Goal: Task Accomplishment & Management: Use online tool/utility

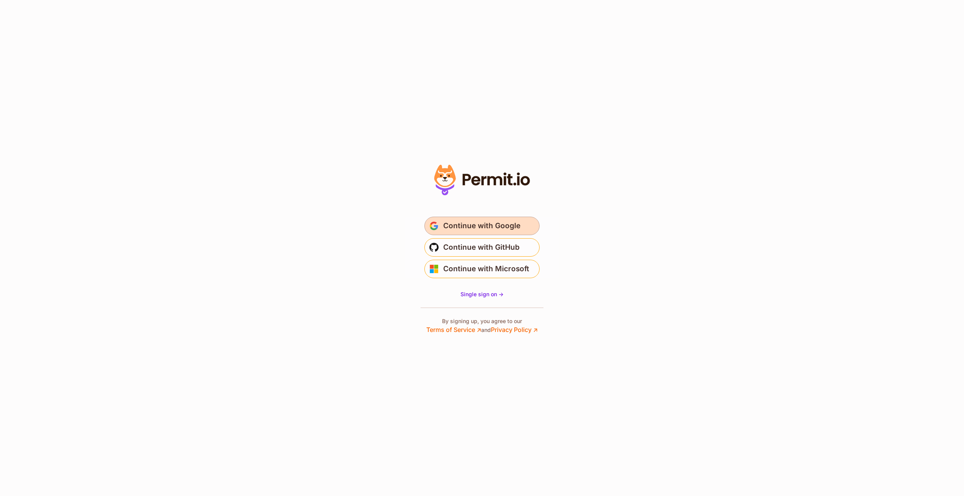
click at [437, 223] on span "submit" at bounding box center [433, 225] width 9 height 9
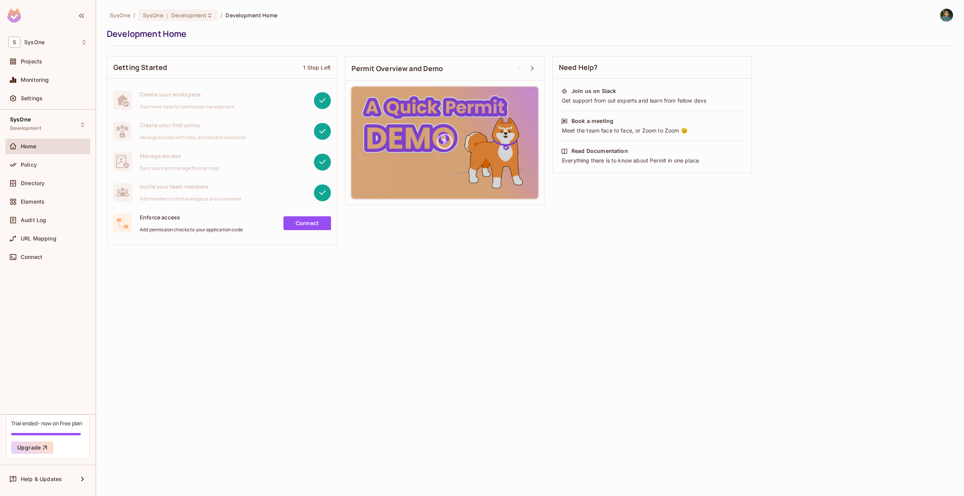
click at [258, 291] on div "SysOne / SysOne : Development / Development Home Development Home Getting Start…" at bounding box center [530, 248] width 868 height 496
click at [36, 166] on span "Policy" at bounding box center [29, 165] width 16 height 6
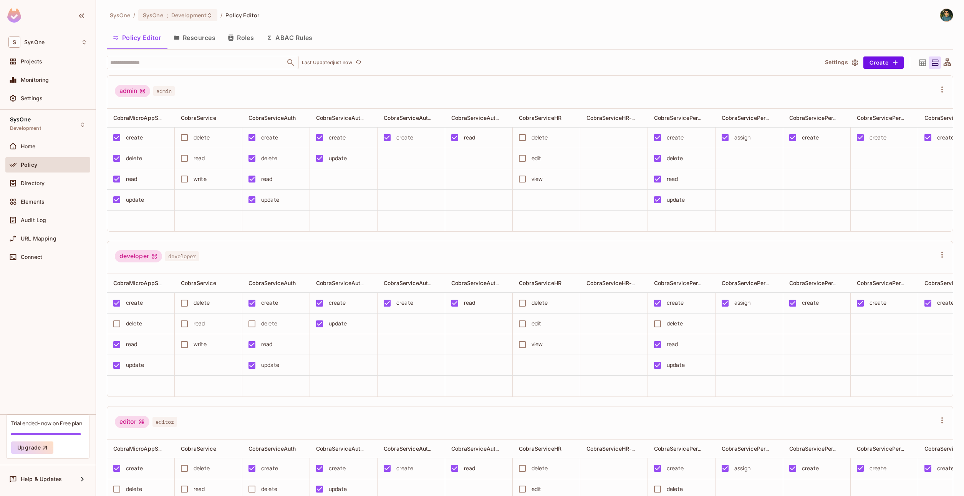
click at [293, 31] on button "ABAC Rules" at bounding box center [289, 37] width 59 height 19
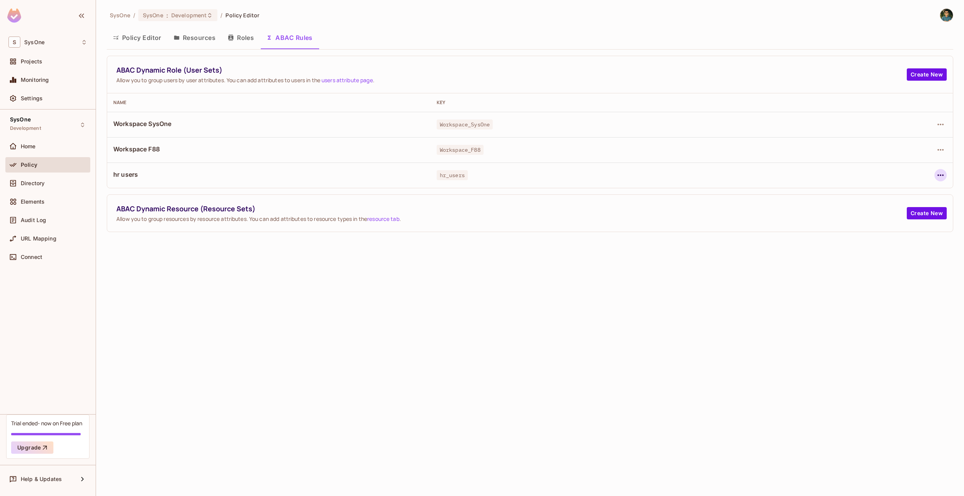
click at [939, 177] on icon "button" at bounding box center [940, 174] width 9 height 9
click at [872, 193] on div "Edit Dynamic Role (User Set)" at bounding box center [887, 193] width 75 height 8
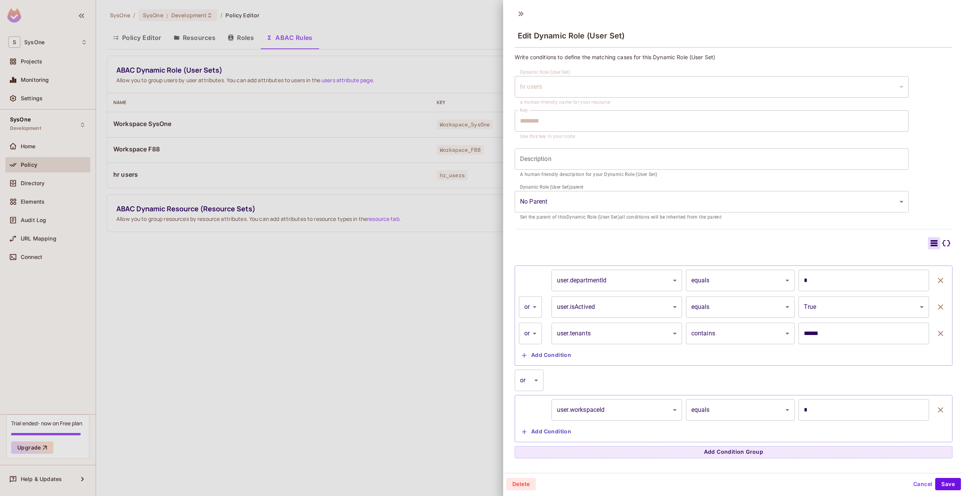
scroll to position [1, 0]
click at [610, 287] on body "S SysOne Projects Monitoring Settings SysOne Development Home Policy Directory …" at bounding box center [482, 248] width 964 height 496
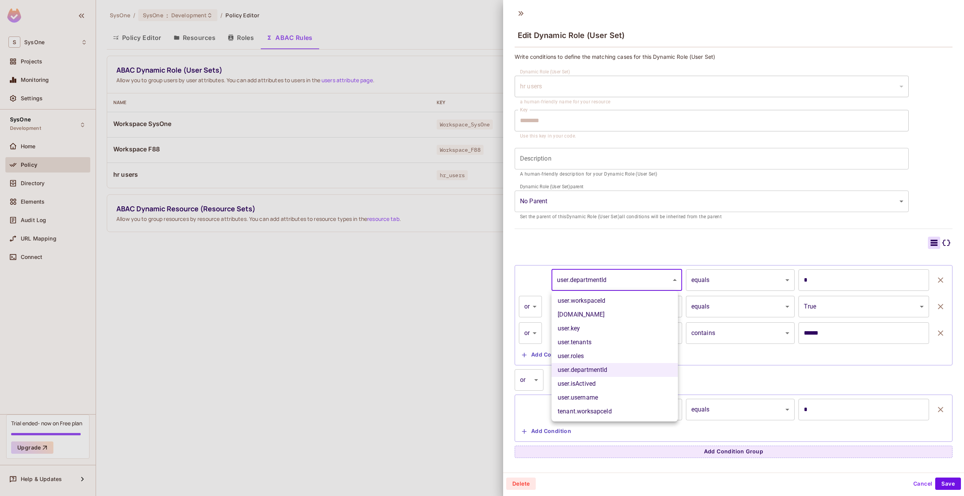
click at [611, 285] on div at bounding box center [482, 248] width 964 height 496
drag, startPoint x: 609, startPoint y: 281, endPoint x: 562, endPoint y: 280, distance: 46.8
click at [562, 280] on body "S SysOne Projects Monitoring Settings SysOne Development Home Policy Directory …" at bounding box center [482, 248] width 964 height 496
click at [561, 283] on div at bounding box center [482, 248] width 964 height 496
click at [574, 286] on body "S SysOne Projects Monitoring Settings SysOne Development Home Policy Directory …" at bounding box center [482, 248] width 964 height 496
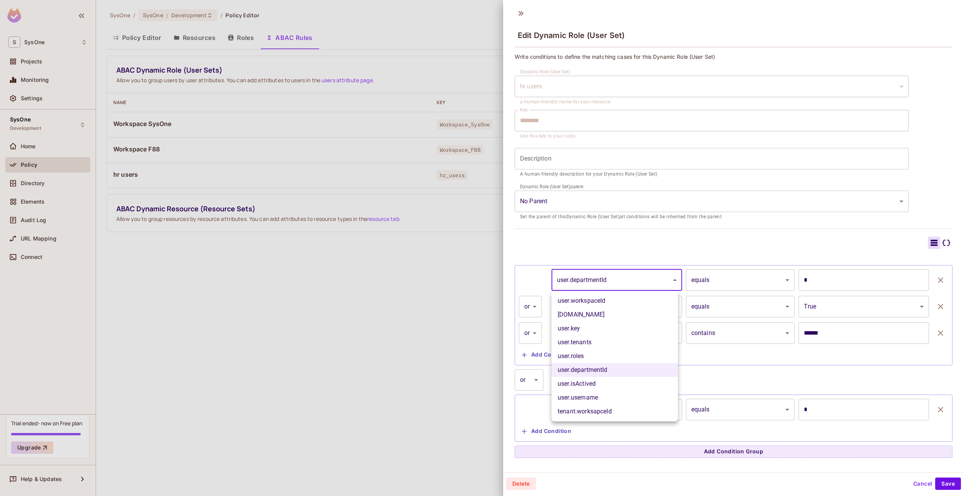
click at [532, 288] on div at bounding box center [482, 248] width 964 height 496
click at [638, 407] on body "S SysOne Projects Monitoring Settings SysOne Development Home Policy Directory …" at bounding box center [482, 248] width 964 height 496
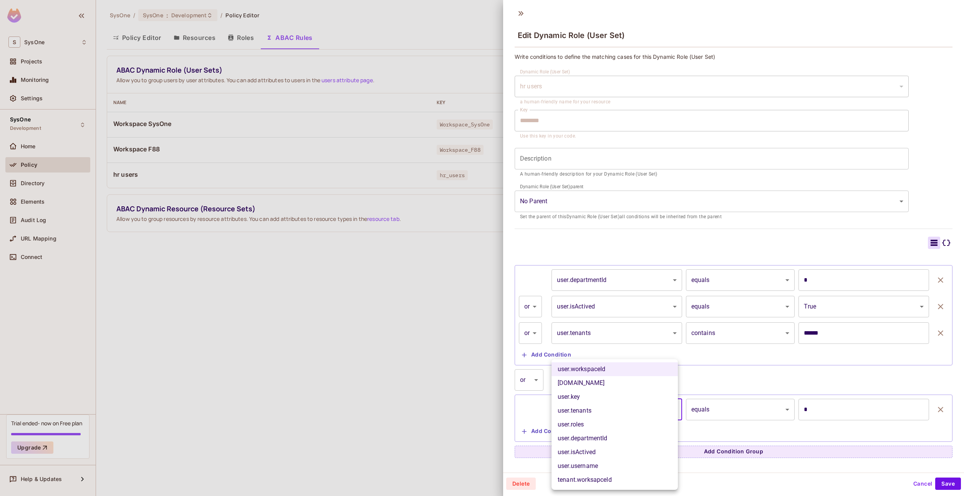
click at [701, 380] on div at bounding box center [482, 248] width 964 height 496
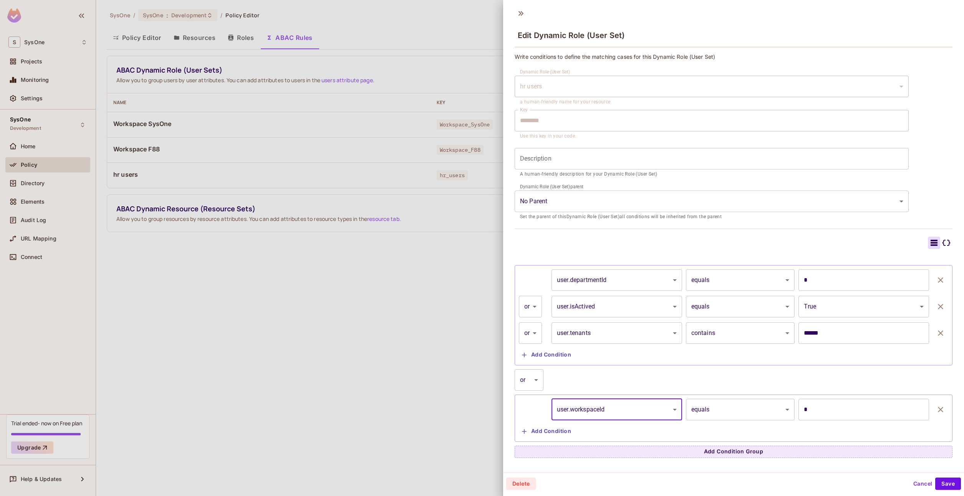
click at [545, 433] on button "Add Condition" at bounding box center [546, 431] width 55 height 12
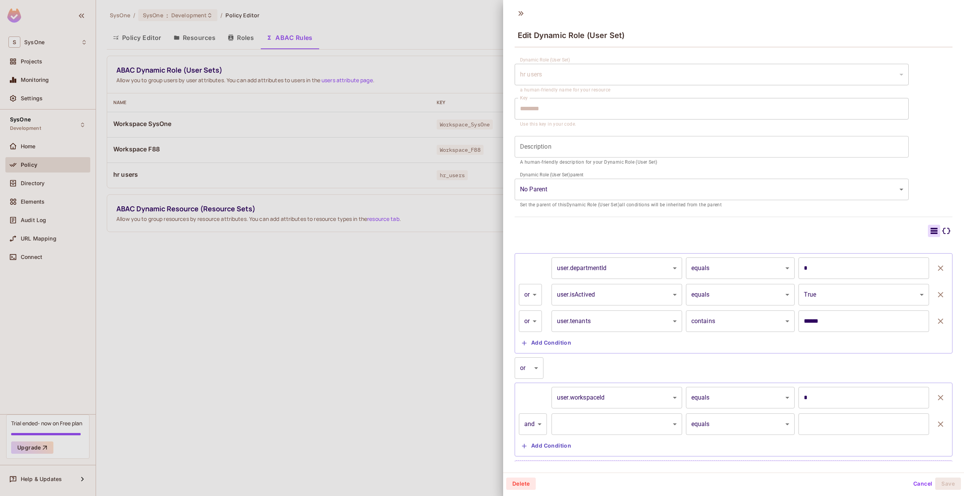
scroll to position [23, 0]
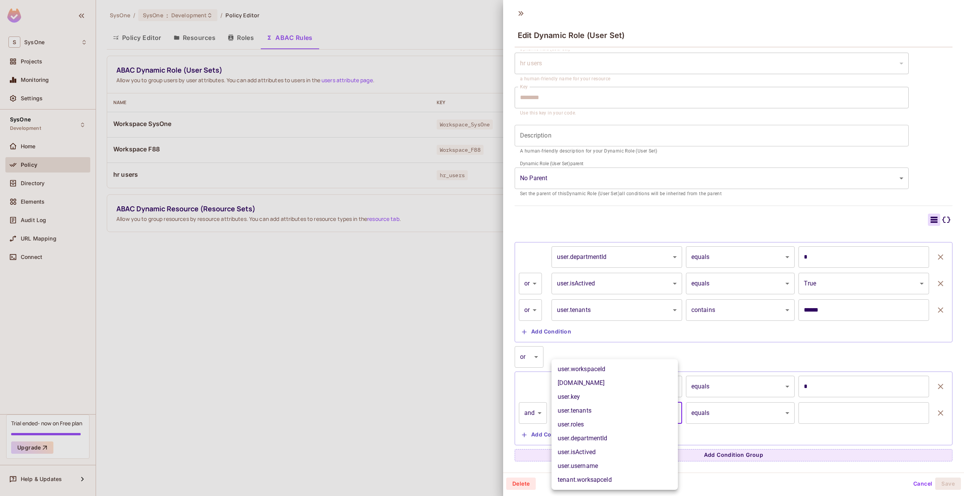
click at [613, 415] on body "S SysOne Projects Monitoring Settings SysOne Development Home Policy Directory …" at bounding box center [482, 248] width 964 height 496
click at [539, 388] on div at bounding box center [482, 248] width 964 height 496
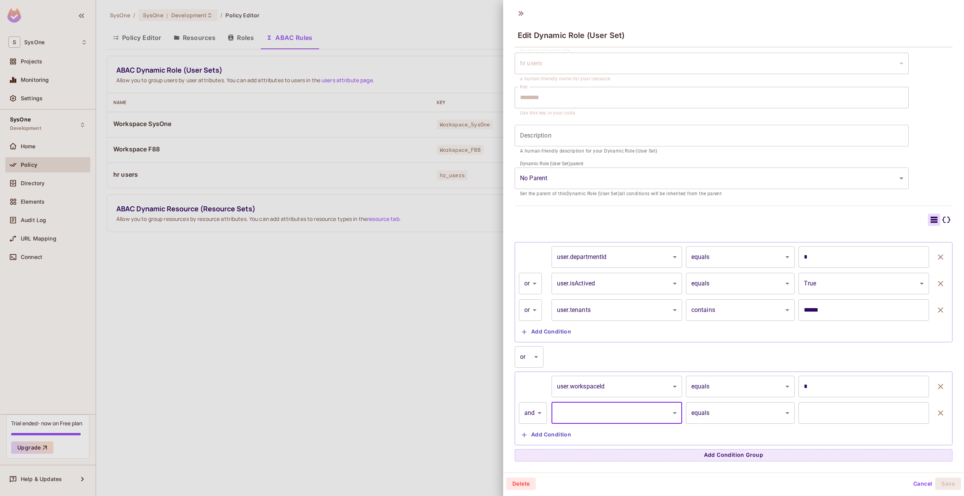
click at [289, 324] on div at bounding box center [482, 248] width 964 height 496
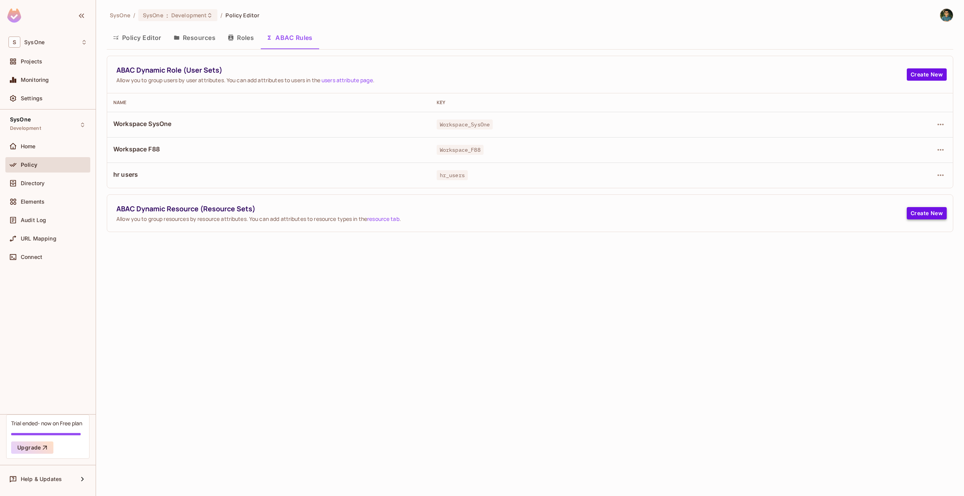
click at [935, 215] on button "Create New" at bounding box center [926, 213] width 40 height 12
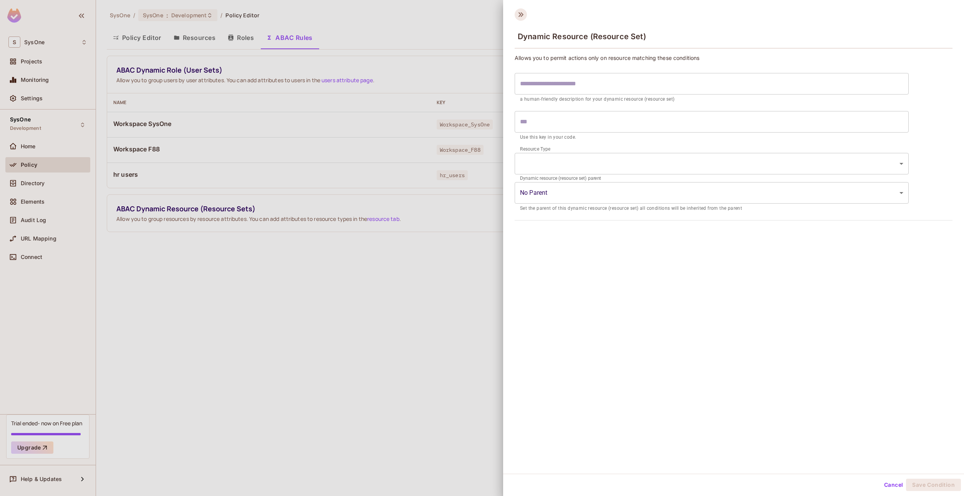
click at [522, 15] on icon at bounding box center [520, 14] width 12 height 12
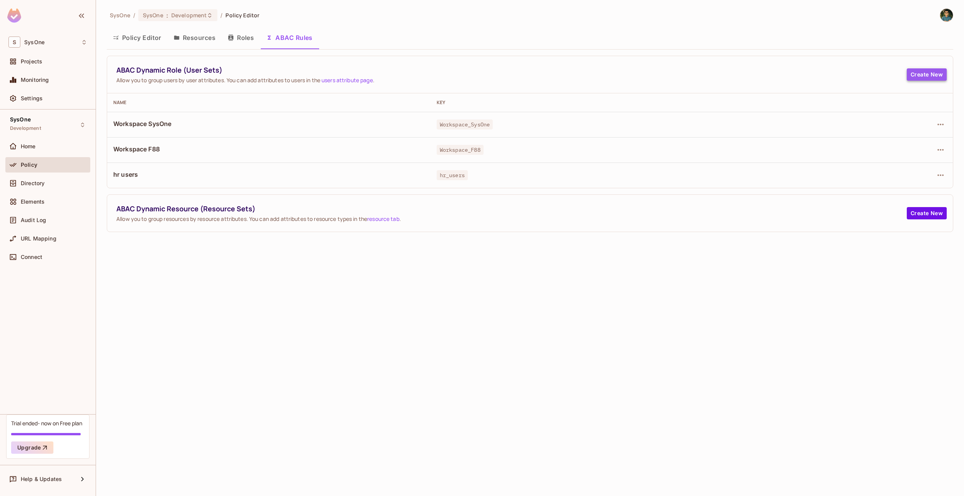
click at [930, 72] on button "Create New" at bounding box center [926, 74] width 40 height 12
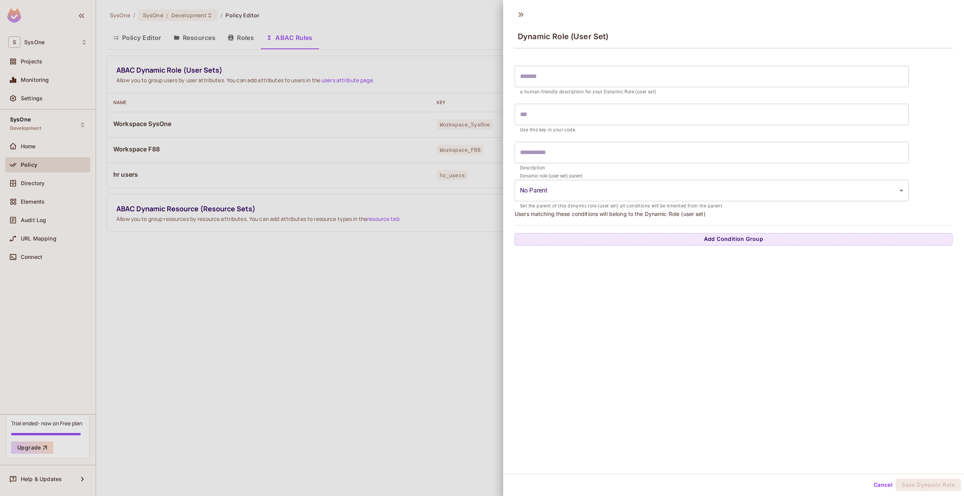
click at [661, 197] on body "S SysOne Projects Monitoring Settings SysOne Development Home Policy Directory …" at bounding box center [482, 248] width 964 height 496
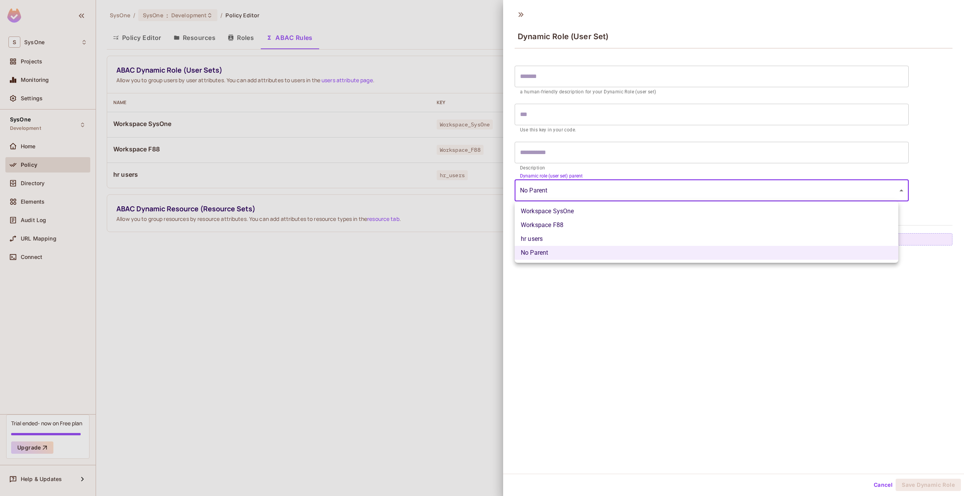
click at [660, 195] on div at bounding box center [482, 248] width 964 height 496
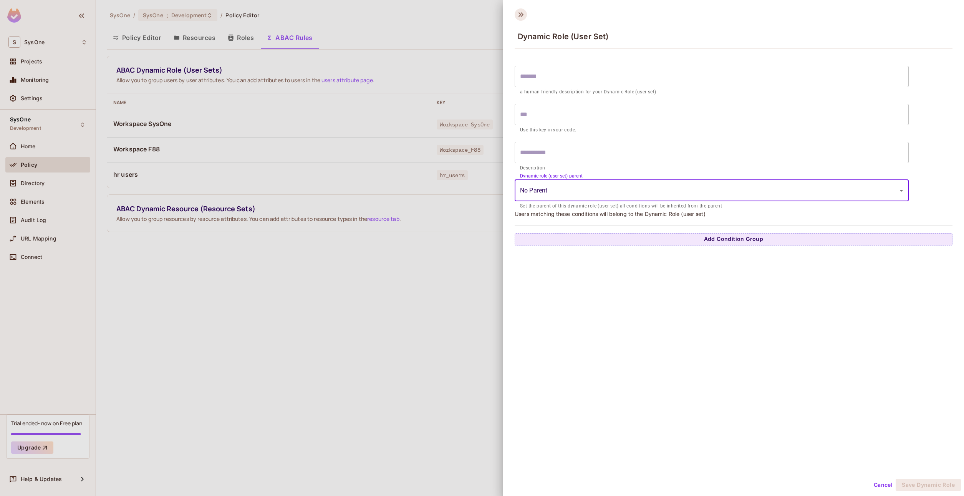
click at [524, 15] on icon at bounding box center [520, 14] width 12 height 12
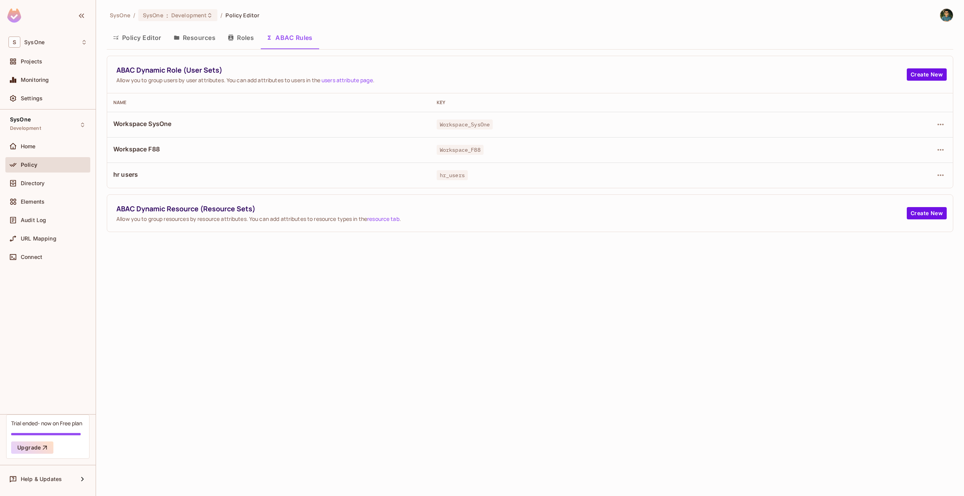
drag, startPoint x: 421, startPoint y: 361, endPoint x: 433, endPoint y: 407, distance: 46.8
click at [421, 364] on div "SysOne / SysOne : Development / Policy Editor Policy Editor Resources Roles ABA…" at bounding box center [530, 248] width 868 height 496
